Goal: Information Seeking & Learning: Learn about a topic

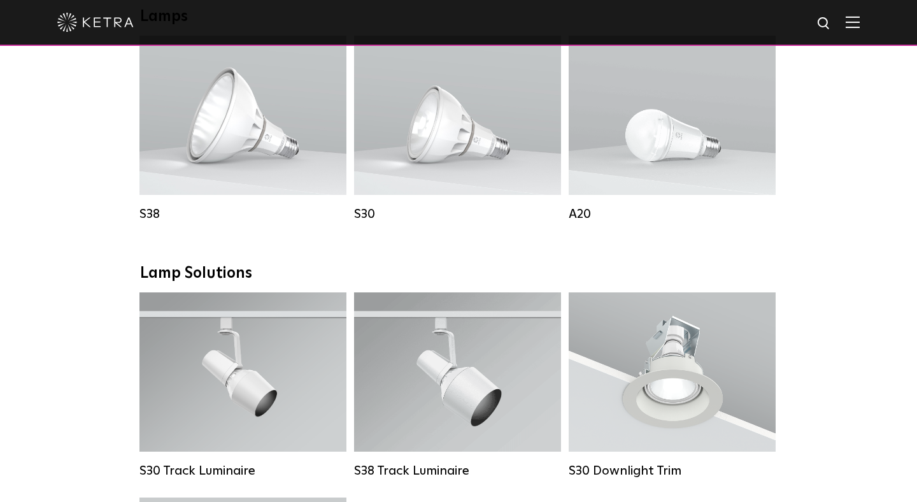
scroll to position [1062, 0]
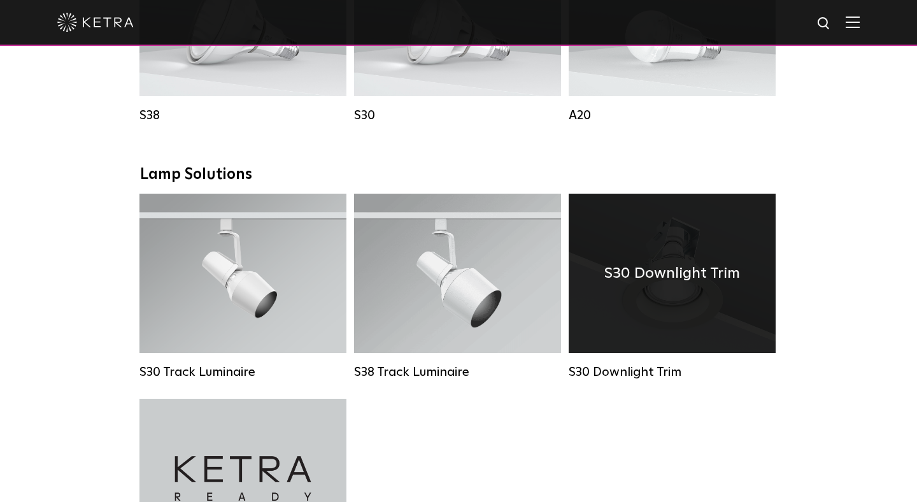
click at [686, 318] on div "S30 Downlight Trim" at bounding box center [672, 273] width 207 height 159
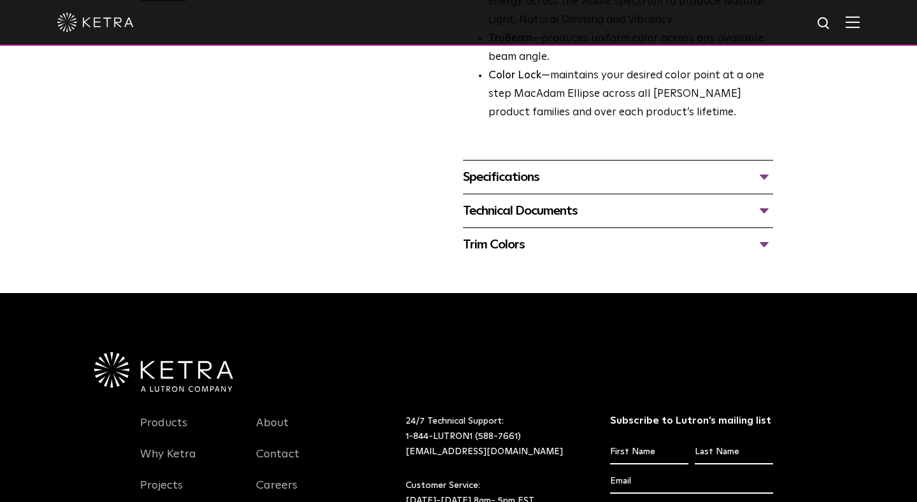
scroll to position [358, 0]
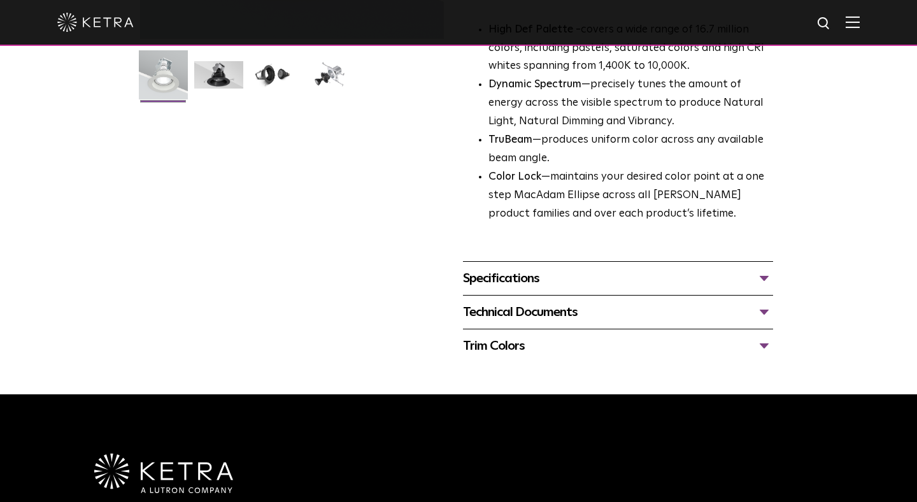
click at [524, 276] on div "Specifications" at bounding box center [618, 278] width 310 height 20
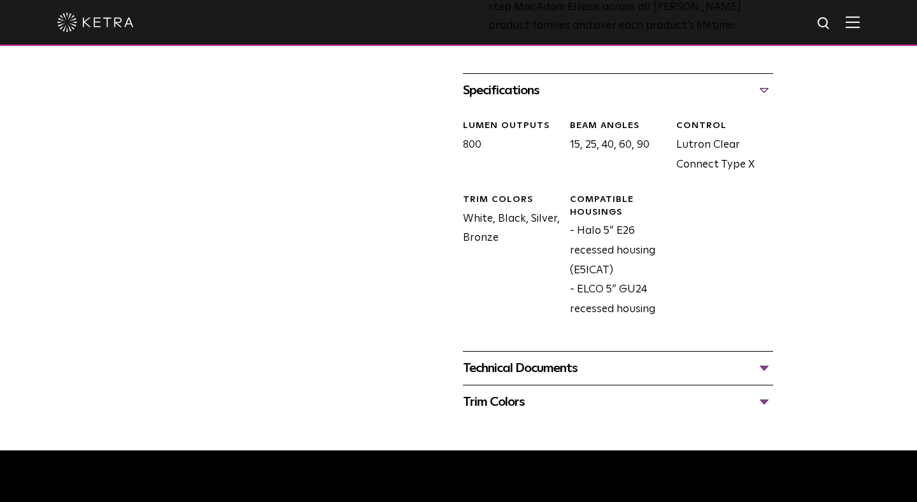
scroll to position [546, 0]
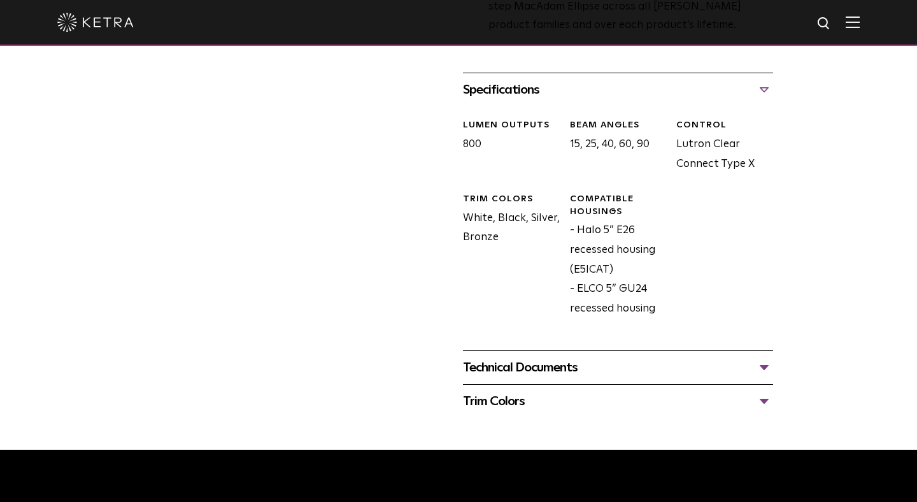
click at [539, 362] on div "Technical Documents" at bounding box center [618, 367] width 310 height 20
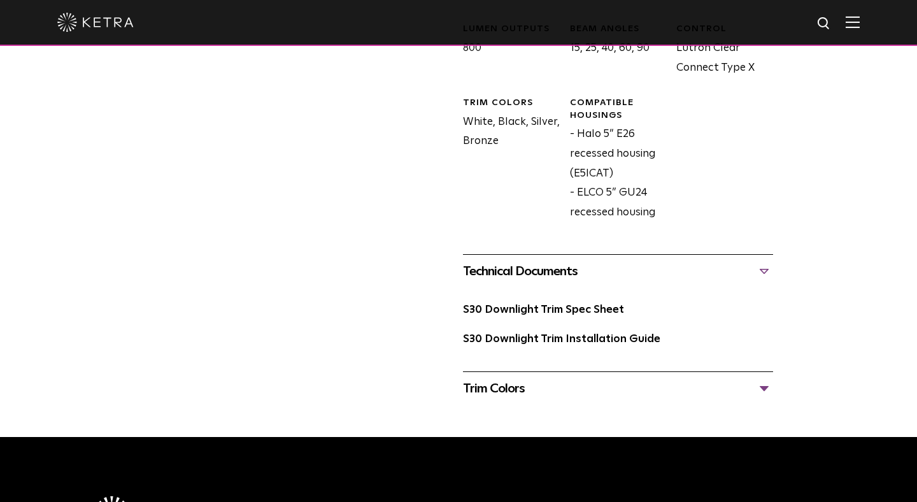
scroll to position [647, 0]
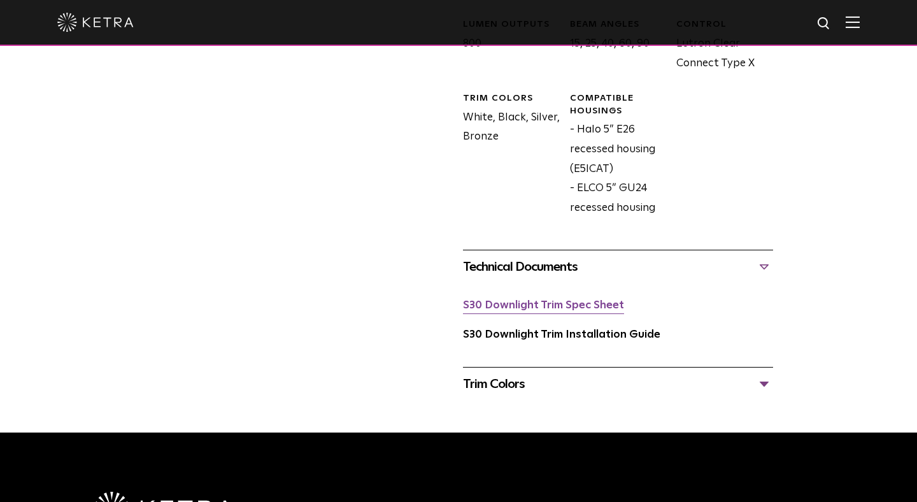
click at [536, 304] on link "S30 Downlight Trim Spec Sheet" at bounding box center [543, 305] width 161 height 11
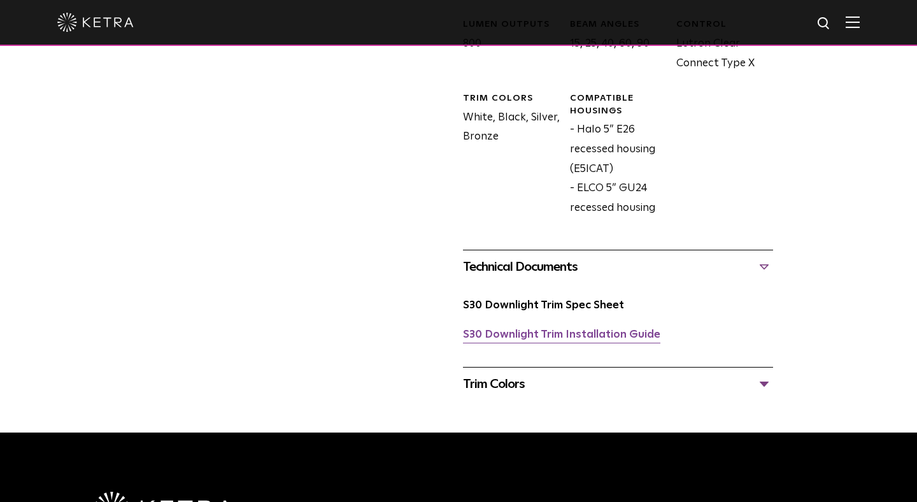
click at [589, 336] on link "S30 Downlight Trim Installation Guide" at bounding box center [561, 334] width 197 height 11
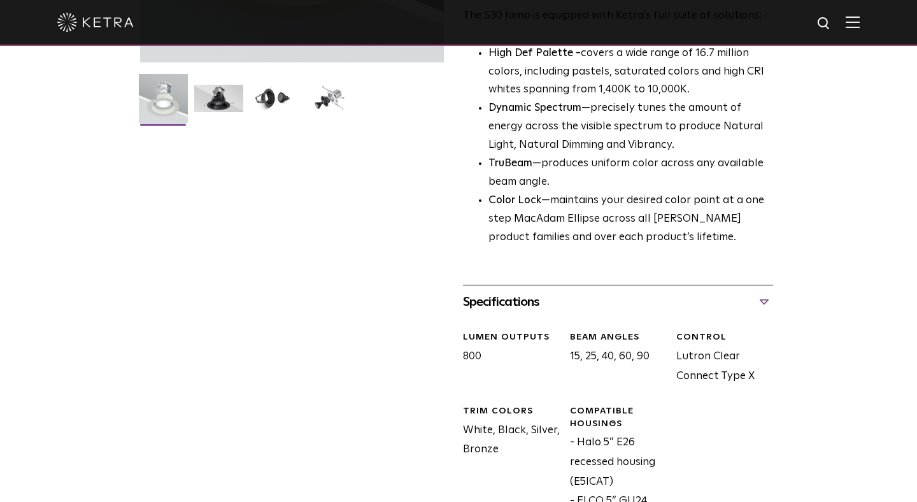
scroll to position [0, 0]
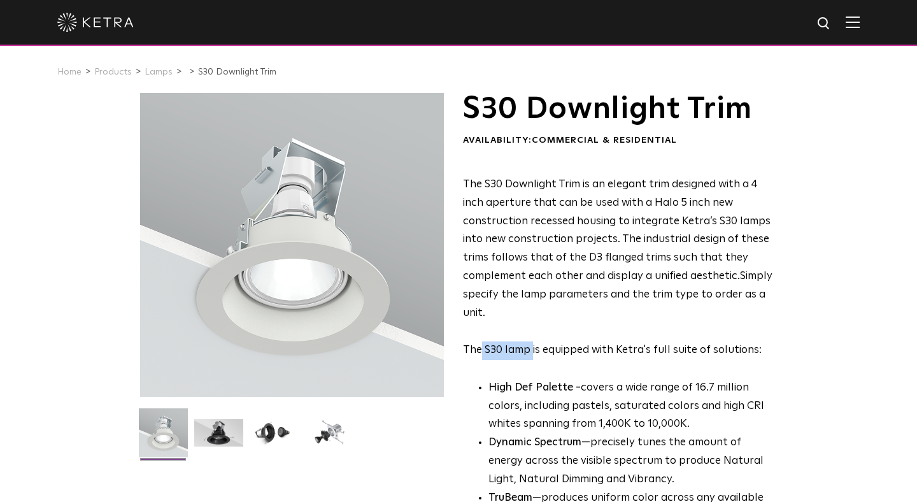
drag, startPoint x: 480, startPoint y: 348, endPoint x: 532, endPoint y: 347, distance: 51.6
click at [532, 347] on p "The S30 Downlight Trim is an elegant trim designed with a 4 inch aperture that …" at bounding box center [618, 268] width 310 height 184
click at [115, 70] on link "Products" at bounding box center [113, 72] width 38 height 9
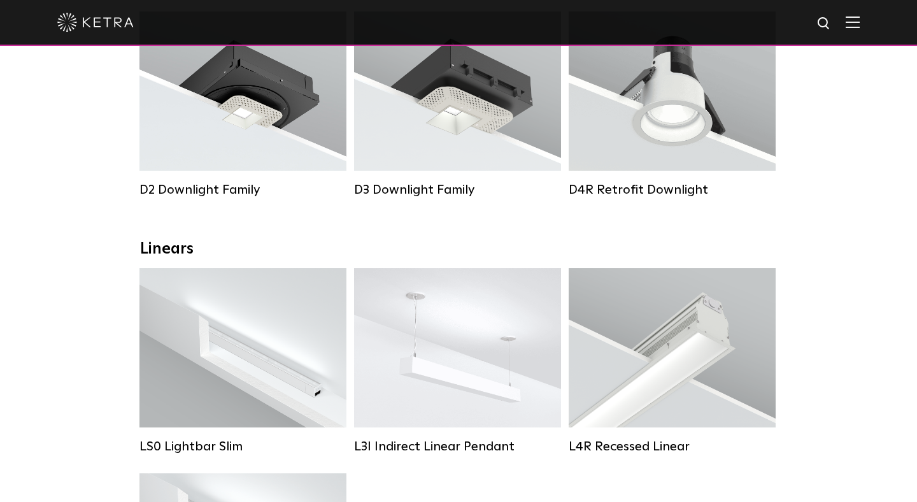
scroll to position [285, 0]
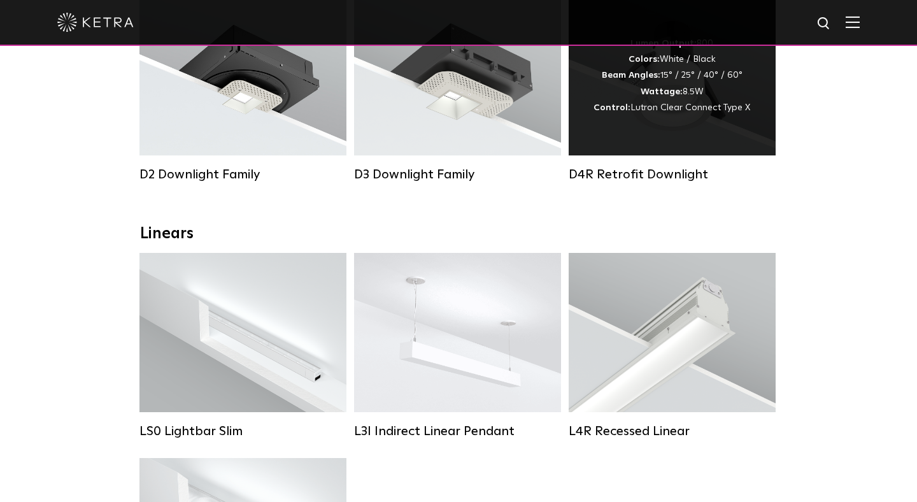
click at [672, 122] on div "Lumen Output: 800 Colors: White / Black Beam Angles: 15° / 25° / 40° / 60° Watt…" at bounding box center [672, 75] width 207 height 159
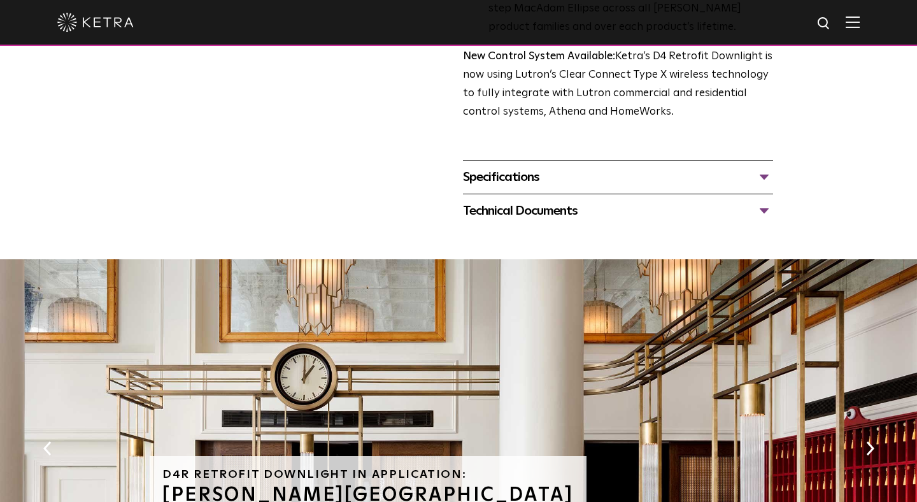
scroll to position [506, 0]
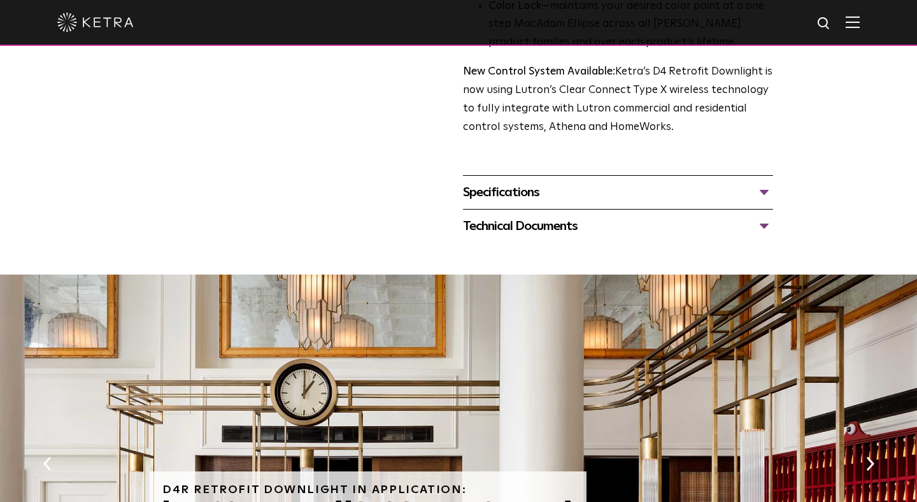
click at [508, 185] on div "Specifications" at bounding box center [618, 192] width 310 height 20
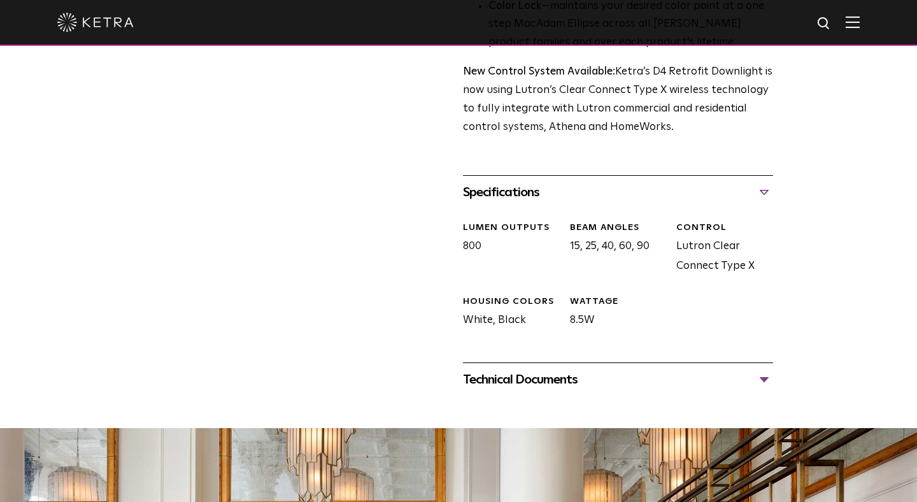
click at [543, 375] on div "Technical Documents" at bounding box center [618, 379] width 310 height 20
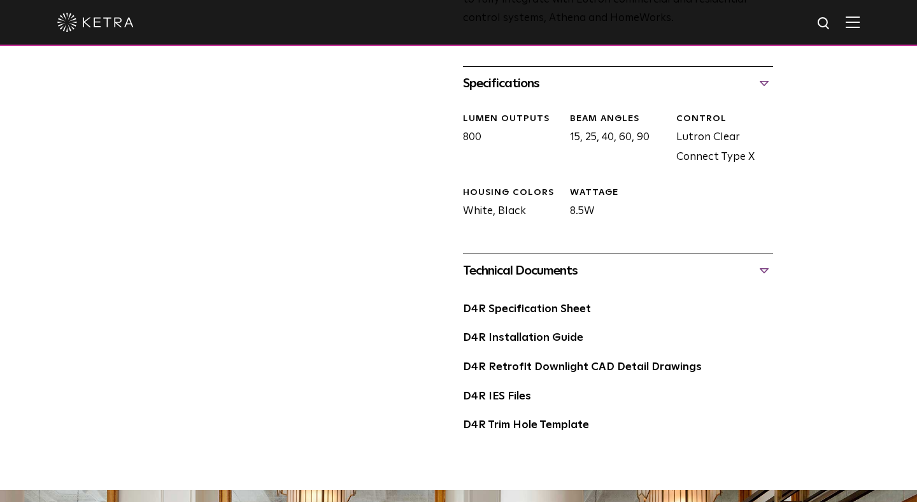
scroll to position [627, 0]
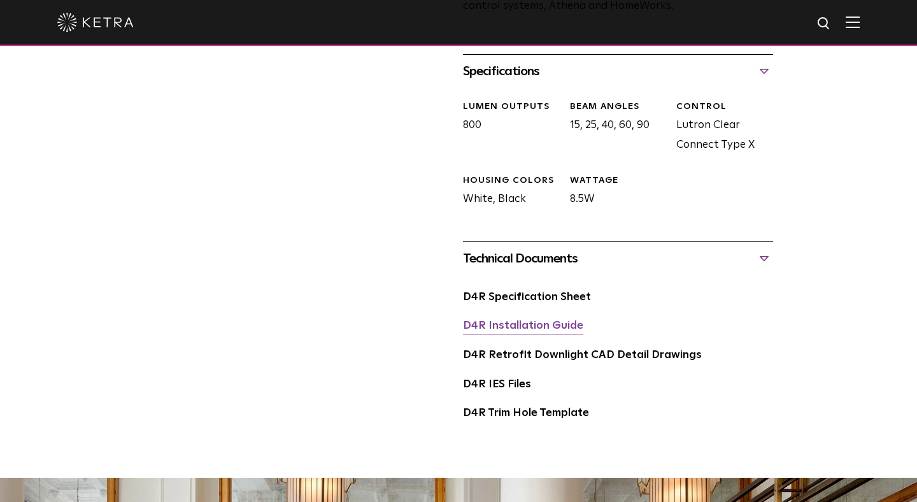
click at [539, 327] on link "D4R Installation Guide" at bounding box center [523, 325] width 120 height 11
click at [487, 299] on link "D4R Specification Sheet" at bounding box center [527, 297] width 128 height 11
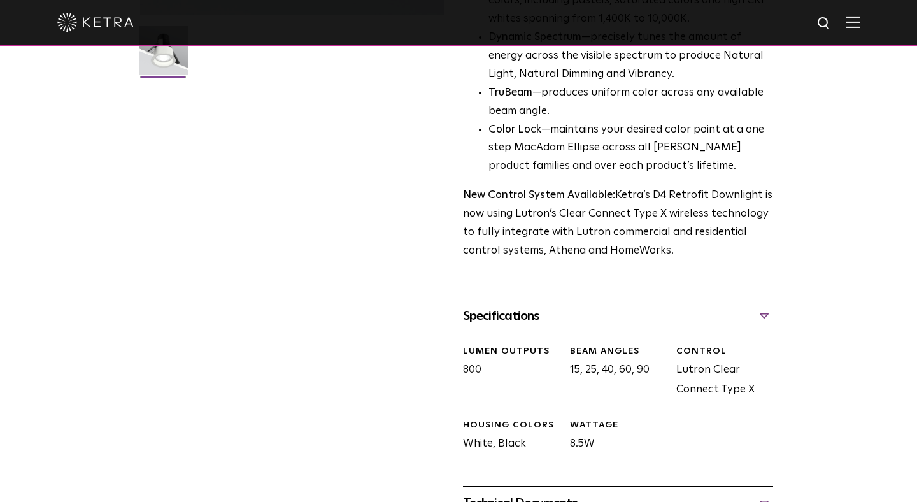
scroll to position [0, 0]
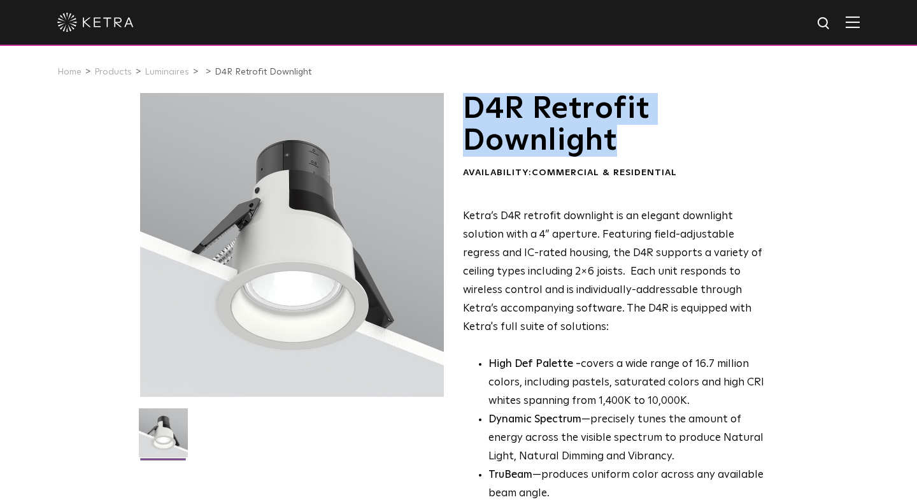
drag, startPoint x: 468, startPoint y: 108, endPoint x: 646, endPoint y: 144, distance: 181.2
click at [646, 144] on h1 "D4R Retrofit Downlight" at bounding box center [618, 125] width 310 height 64
copy h1 "D4R Retrofit Downlight"
